Goal: Check status: Check status

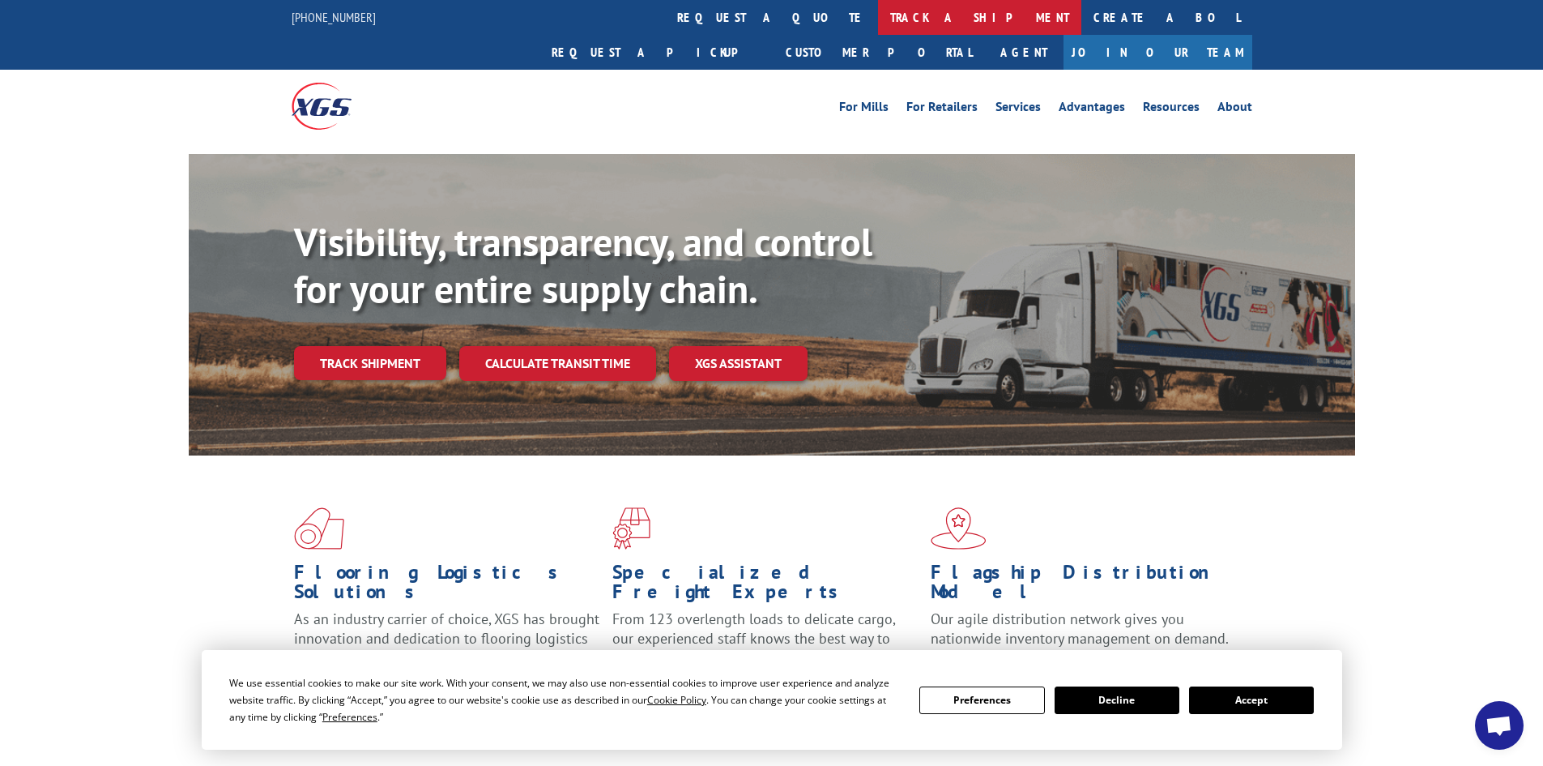
click at [878, 20] on link "track a shipment" at bounding box center [979, 17] width 203 height 35
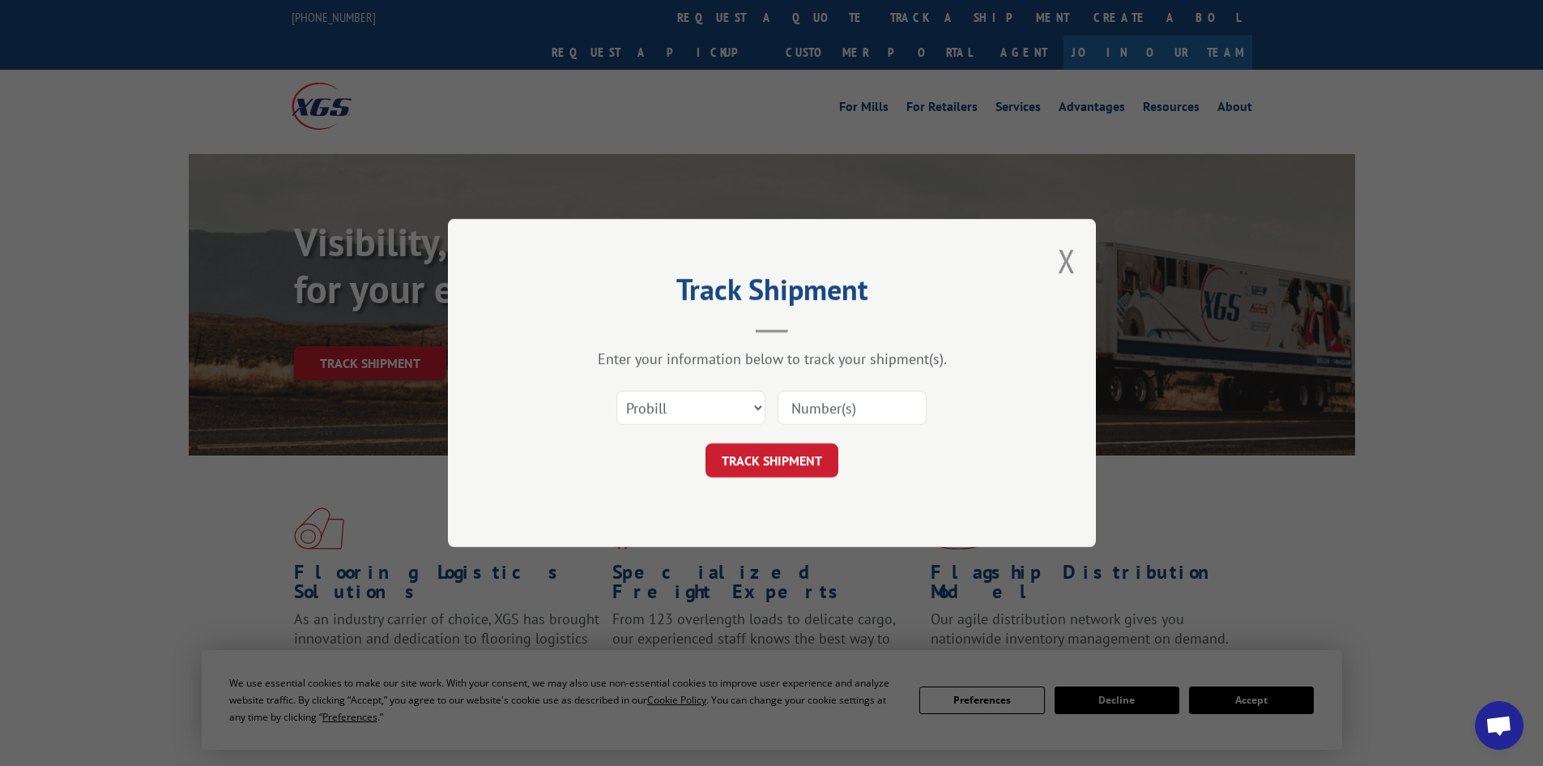
drag, startPoint x: 804, startPoint y: 400, endPoint x: 792, endPoint y: 395, distance: 13.1
click at [801, 398] on input at bounding box center [852, 408] width 149 height 34
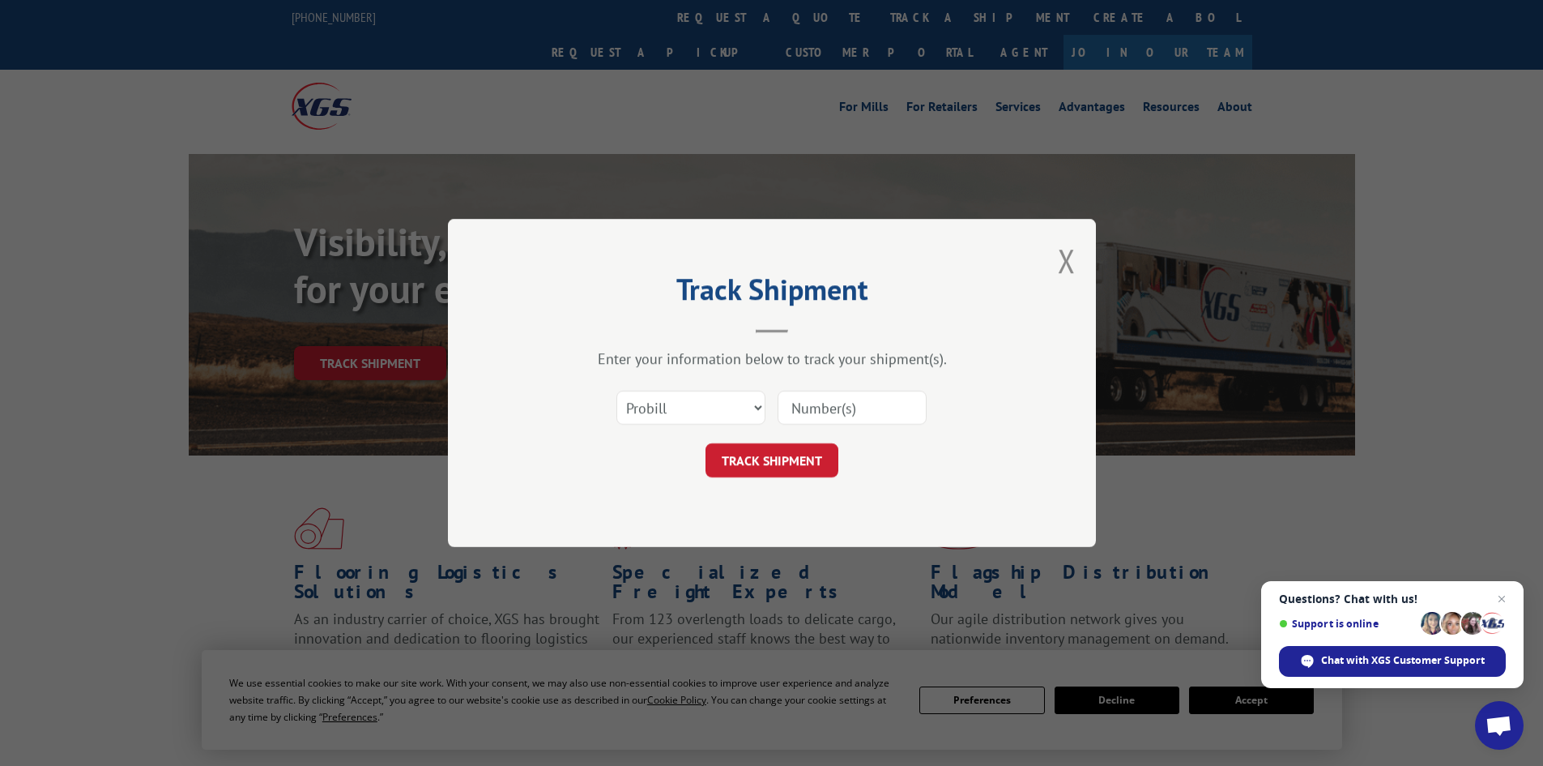
paste input "17228752"
type input "17228752"
click at [768, 455] on button "TRACK SHIPMENT" at bounding box center [772, 460] width 133 height 34
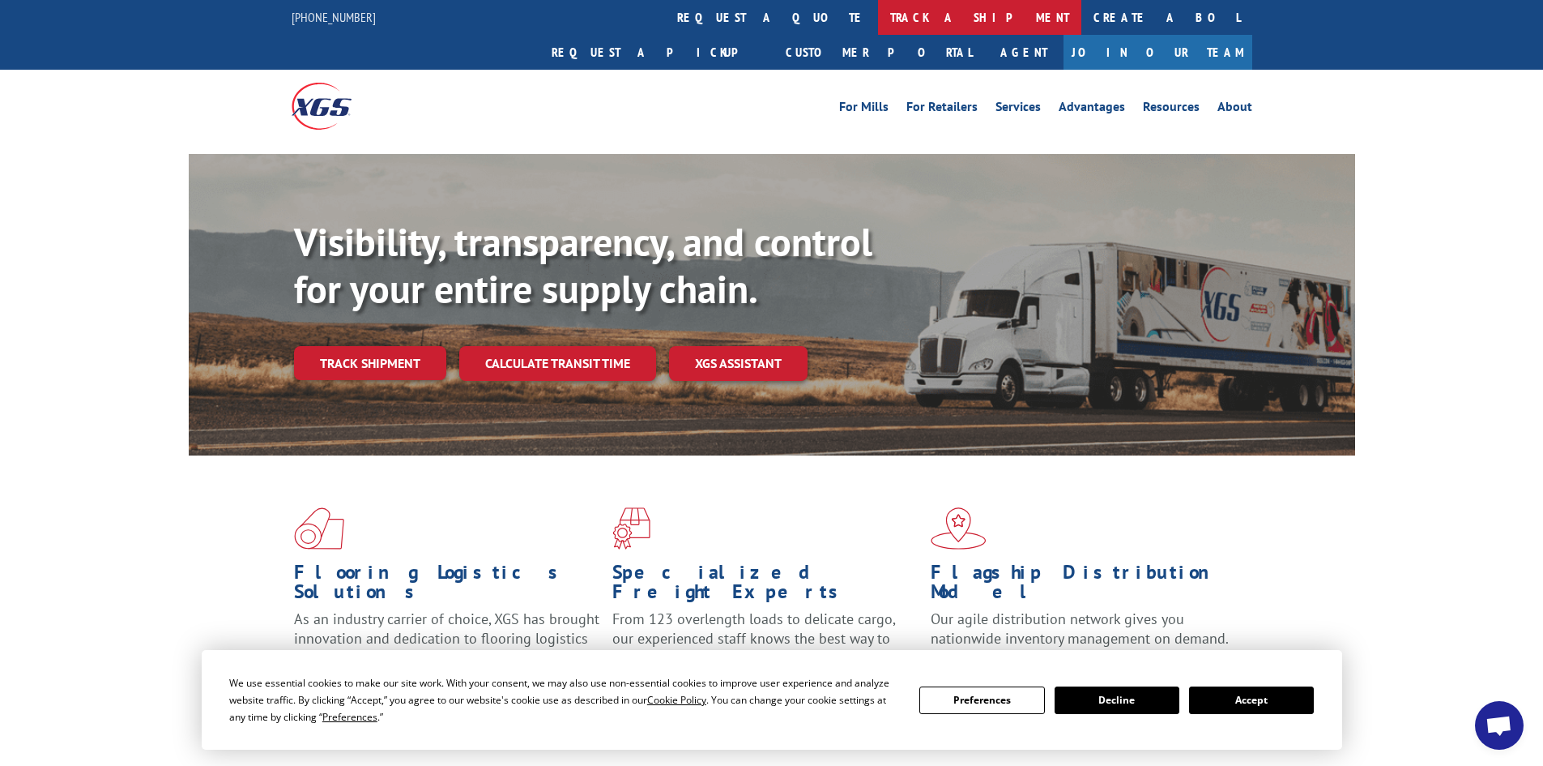
click at [878, 12] on link "track a shipment" at bounding box center [979, 17] width 203 height 35
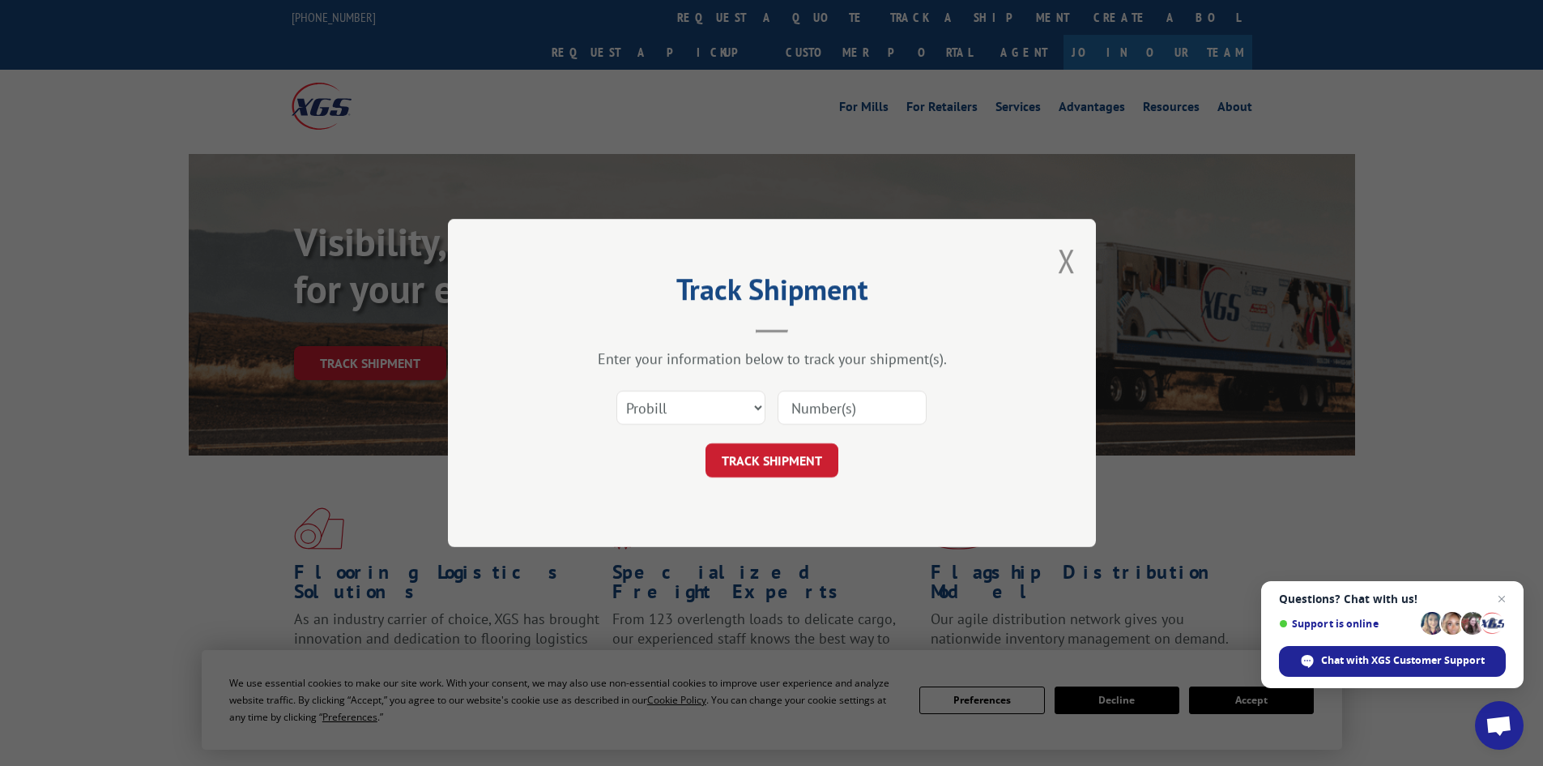
paste input "2188159688"
type input "2188159688"
click at [752, 469] on button "TRACK SHIPMENT" at bounding box center [772, 460] width 133 height 34
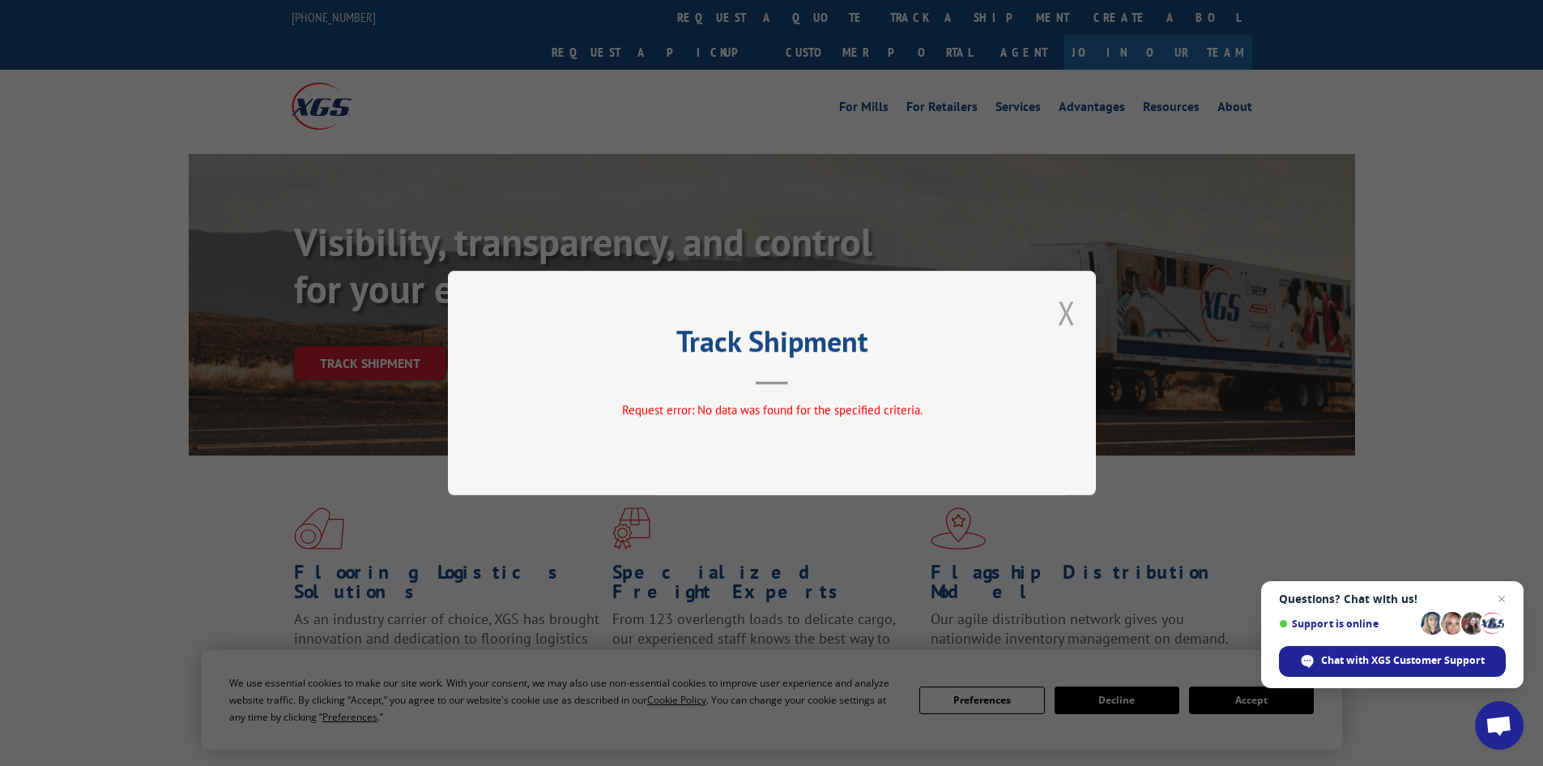
click at [1071, 314] on button "Close modal" at bounding box center [1067, 312] width 18 height 43
